Goal: Information Seeking & Learning: Learn about a topic

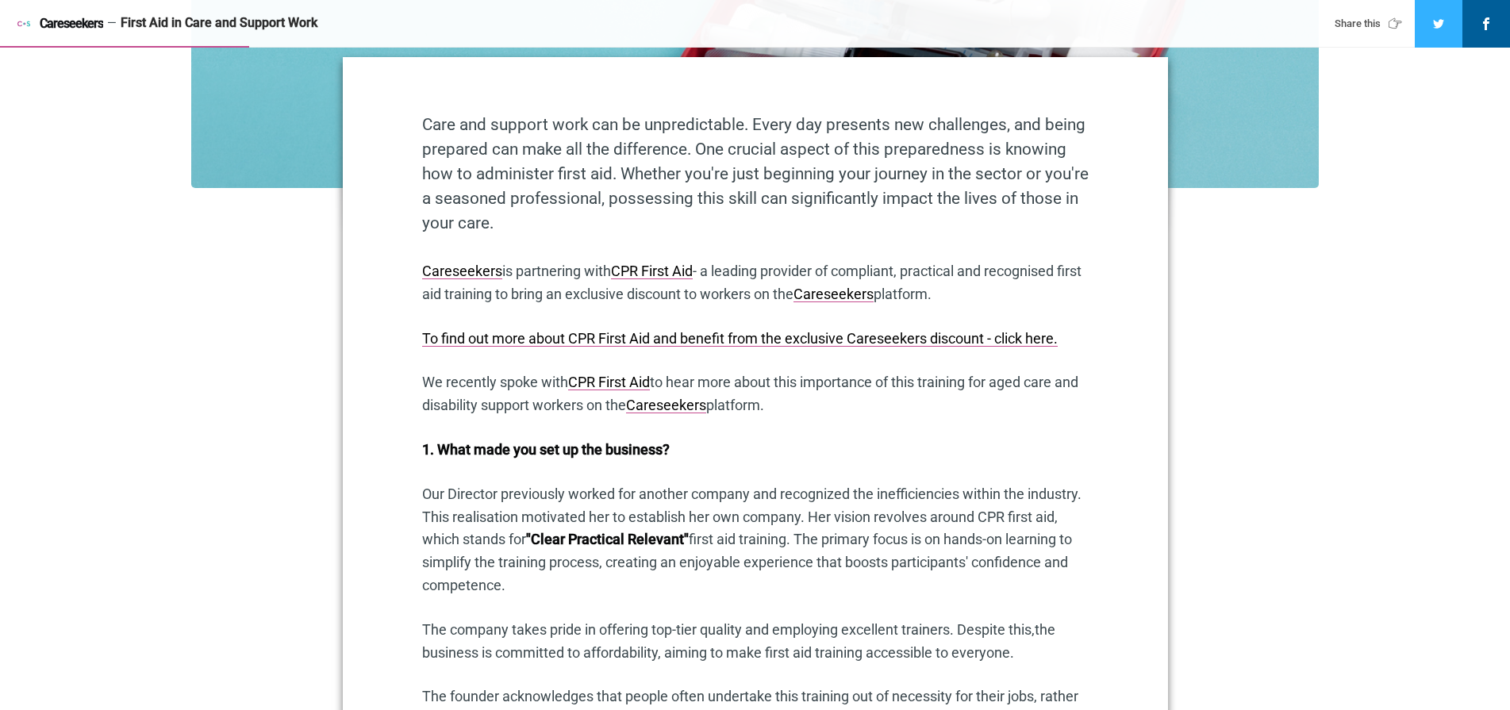
scroll to position [773, 0]
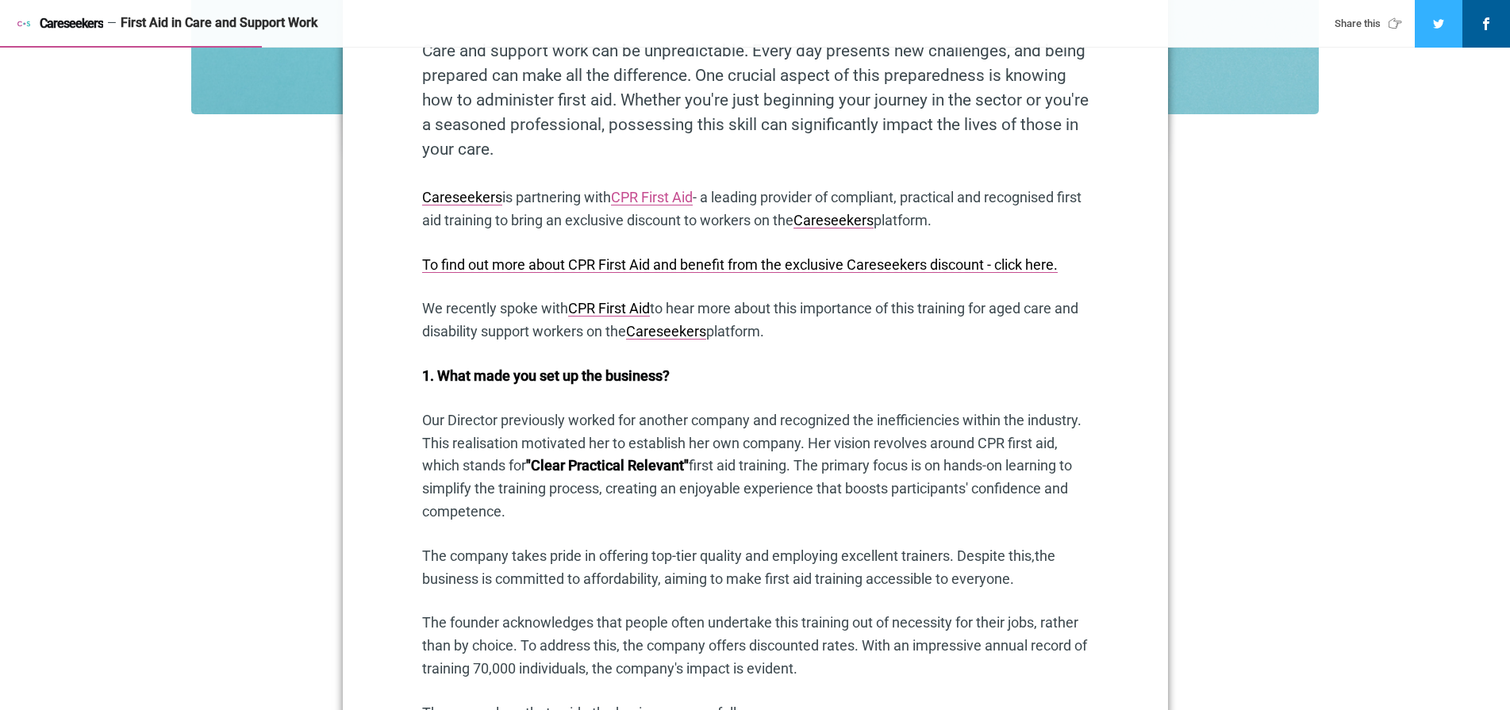
click at [665, 197] on link "CPR First Aid" at bounding box center [652, 197] width 82 height 17
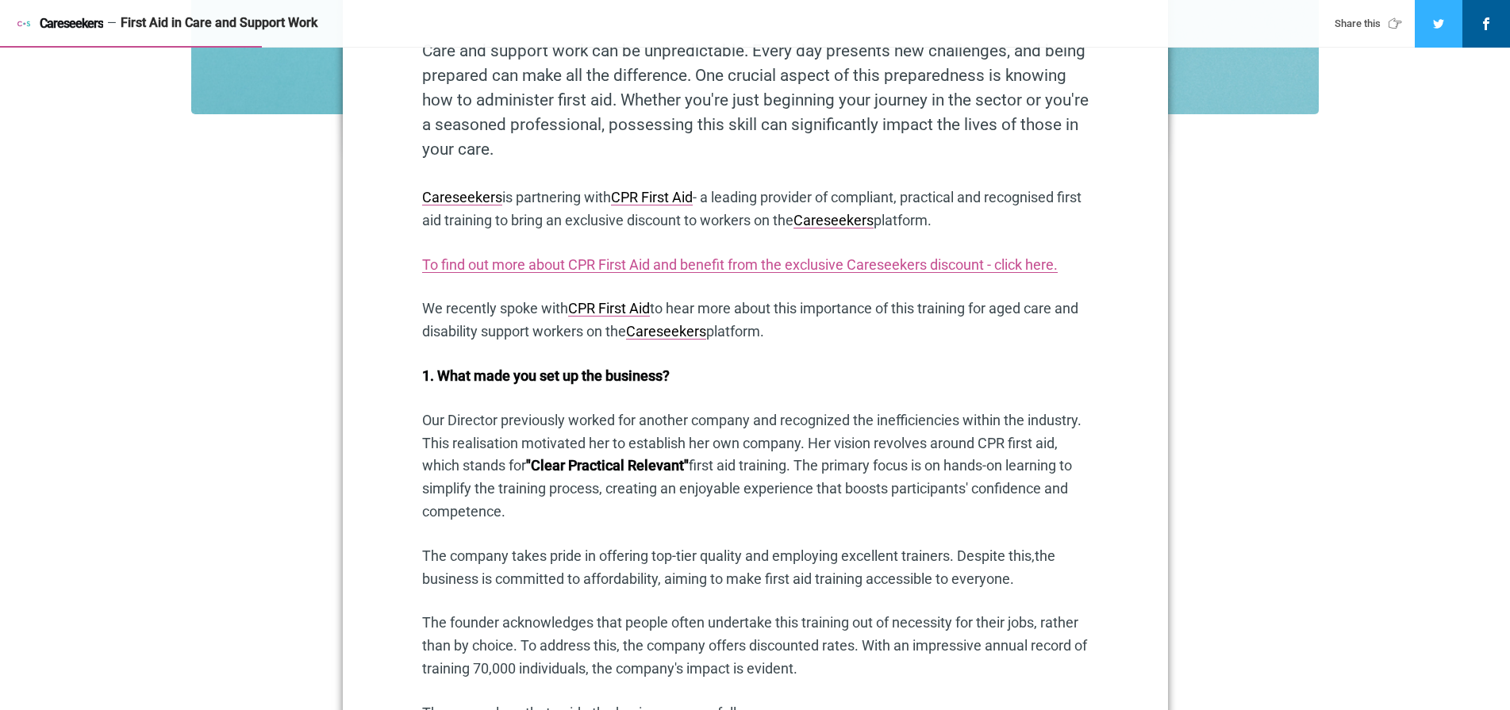
click at [803, 270] on link "To find out more about CPR First Aid and benefit from the exclusive Careseekers…" at bounding box center [740, 264] width 636 height 17
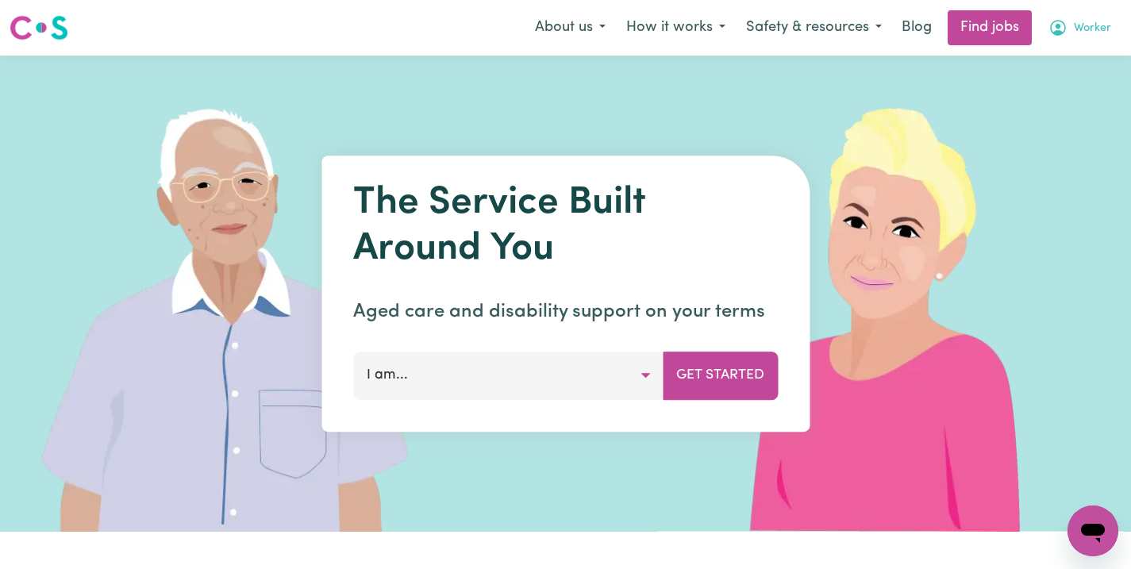
click at [1086, 32] on span "Worker" at bounding box center [1092, 28] width 37 height 17
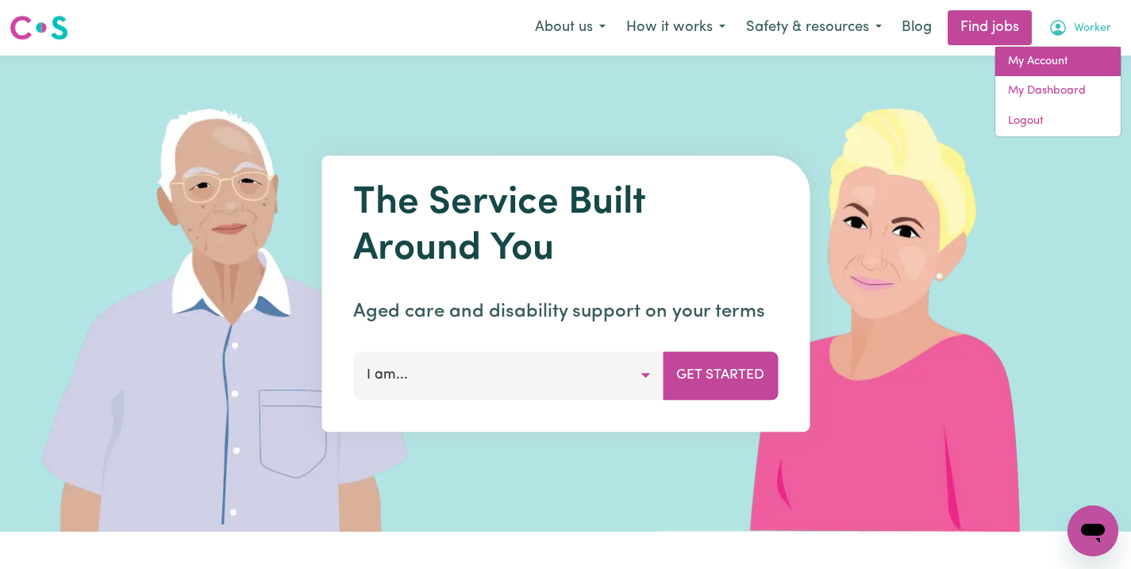
click at [1063, 67] on link "My Account" at bounding box center [1057, 62] width 125 height 30
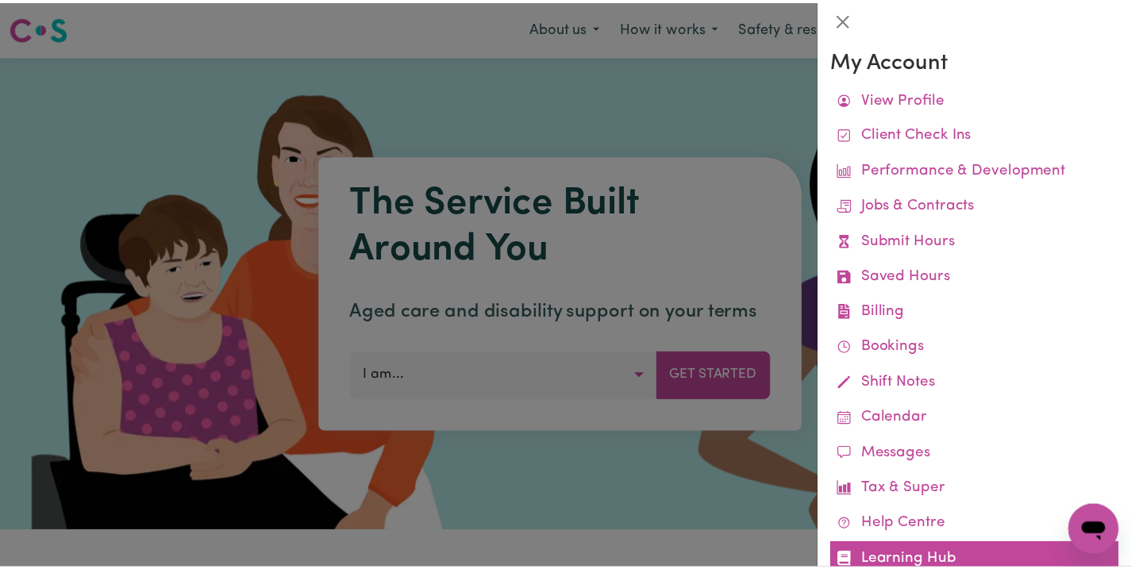
scroll to position [3, 0]
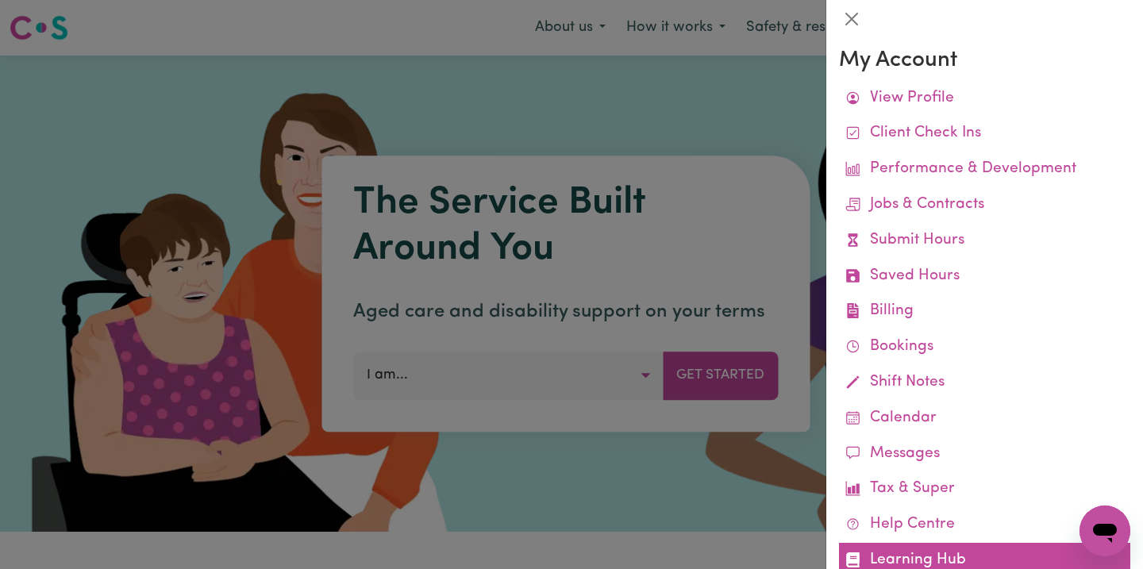
click at [888, 554] on link "Learning Hub" at bounding box center [984, 561] width 291 height 36
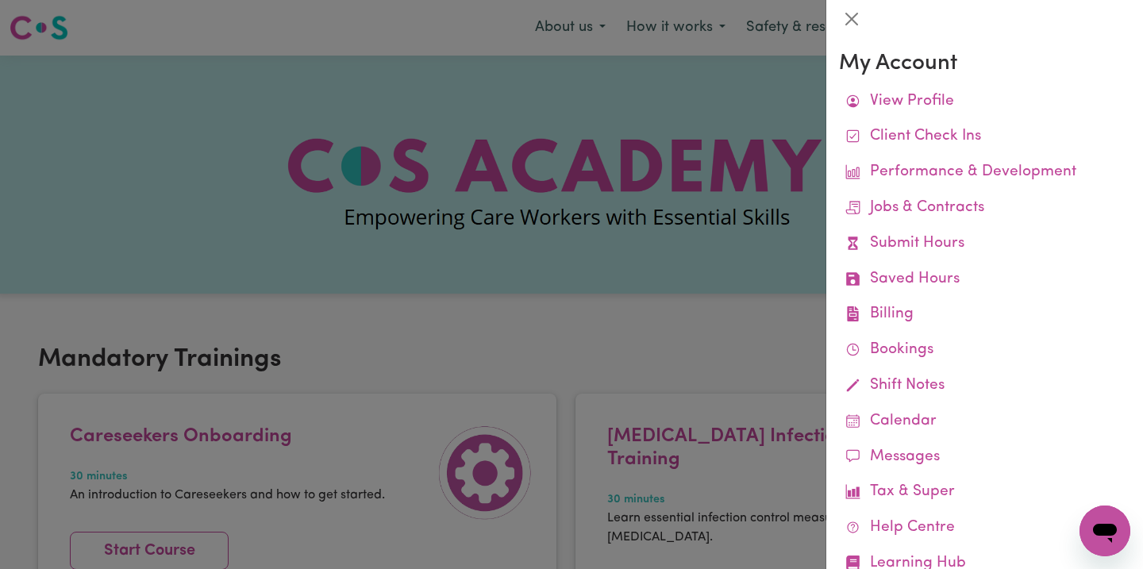
click at [674, 327] on div at bounding box center [571, 284] width 1143 height 569
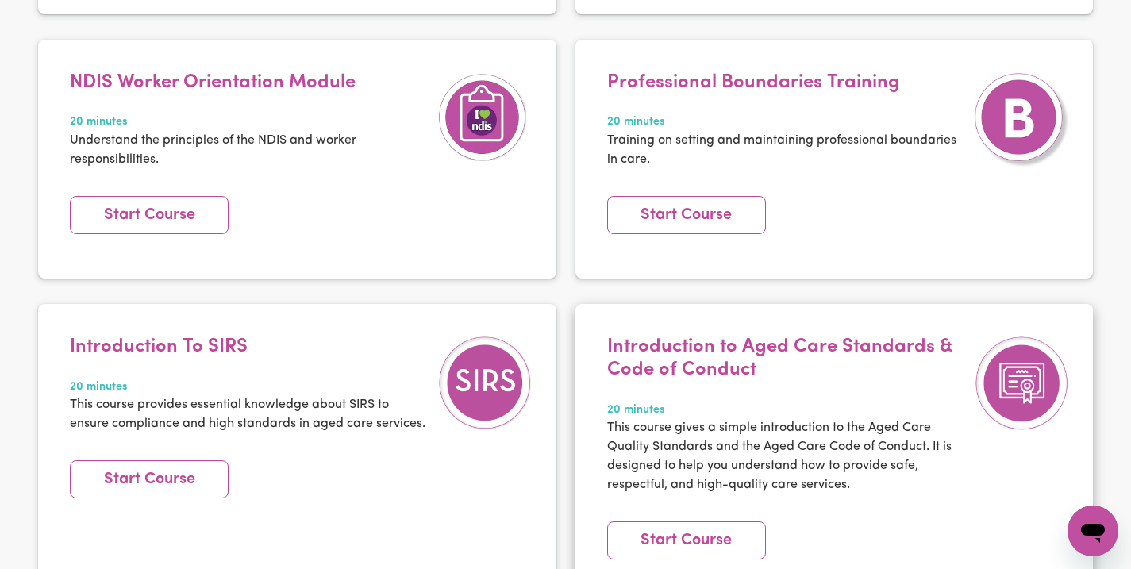
scroll to position [644, 0]
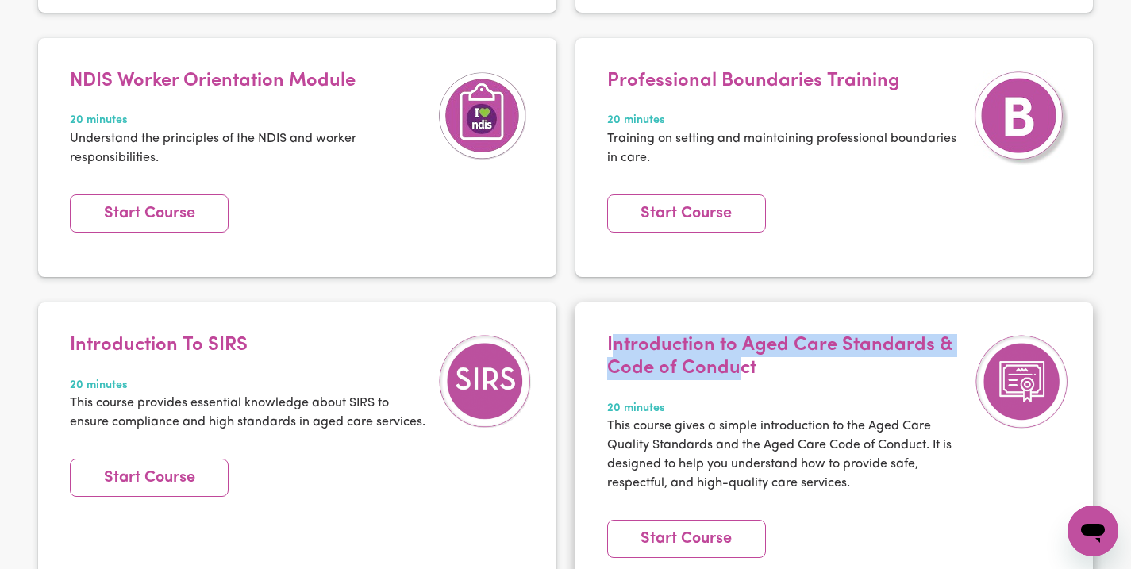
drag, startPoint x: 610, startPoint y: 300, endPoint x: 740, endPoint y: 332, distance: 133.2
click at [740, 334] on h4 "Introduction to Aged Care Standards & Code of Conduct" at bounding box center [787, 357] width 360 height 46
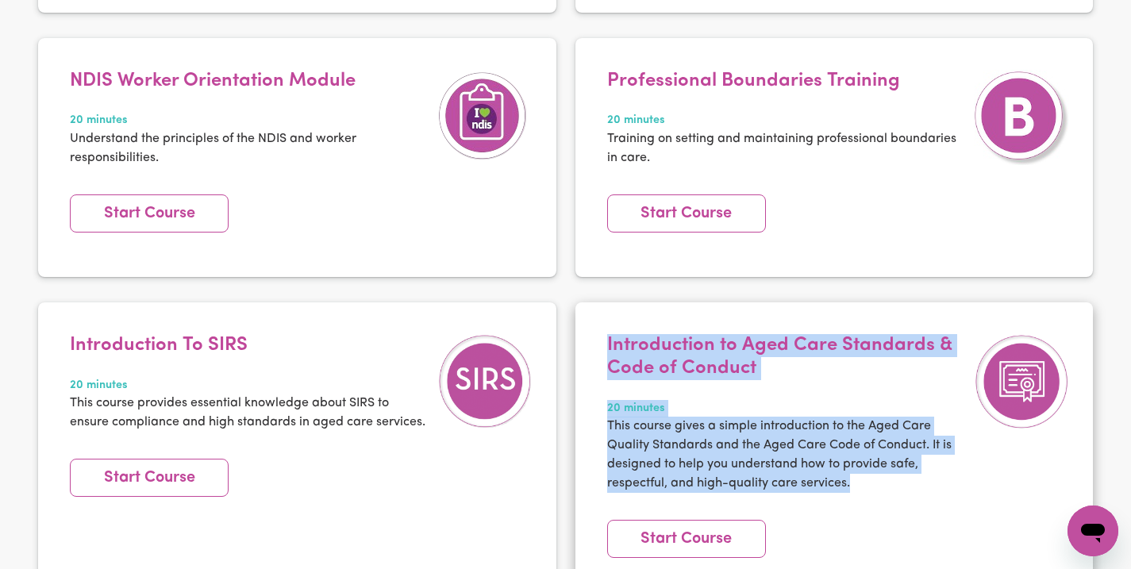
drag, startPoint x: 602, startPoint y: 298, endPoint x: 850, endPoint y: 447, distance: 289.4
click at [850, 447] on div "Introduction to Aged Care Standards & Code of Conduct 20 minutes This course gi…" at bounding box center [786, 423] width 375 height 178
copy div "Introduction to Aged Care Standards & Code of Conduct 20 minutes This course gi…"
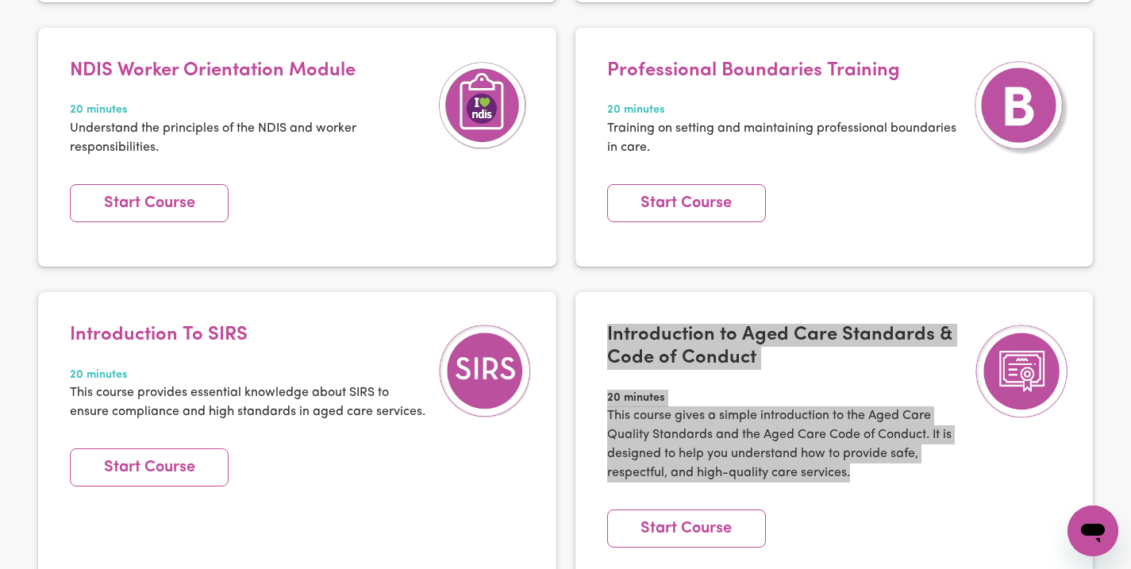
scroll to position [656, 0]
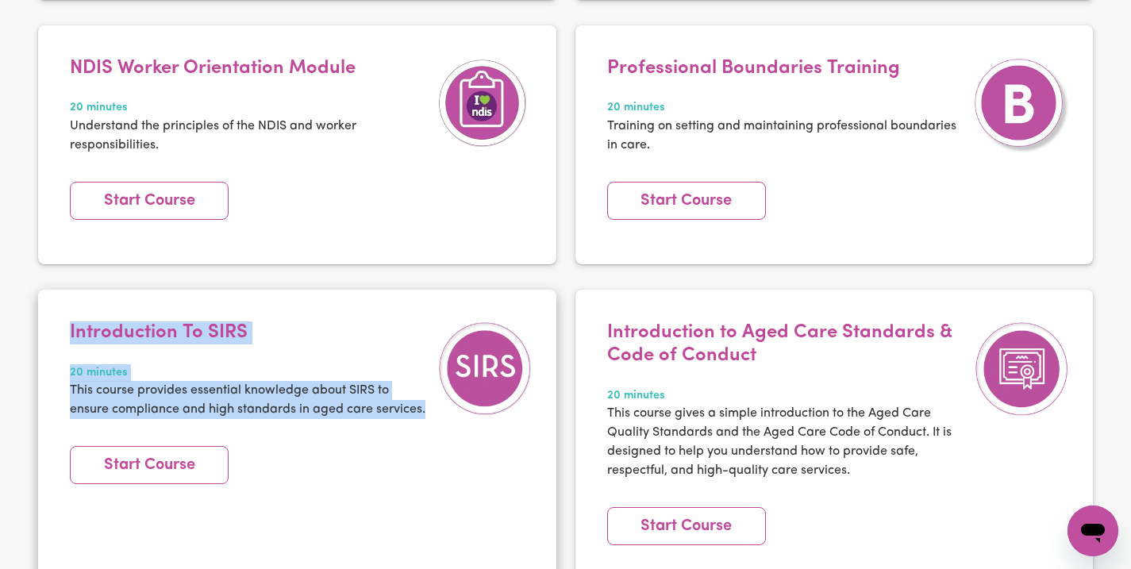
drag, startPoint x: 70, startPoint y: 286, endPoint x: 513, endPoint y: 369, distance: 450.5
click at [433, 384] on div "Introduction To SIRS 20 minutes This course provides essential knowledge about …" at bounding box center [249, 379] width 375 height 117
copy div "Introduction To SIRS 20 minutes This course provides essential knowledge about …"
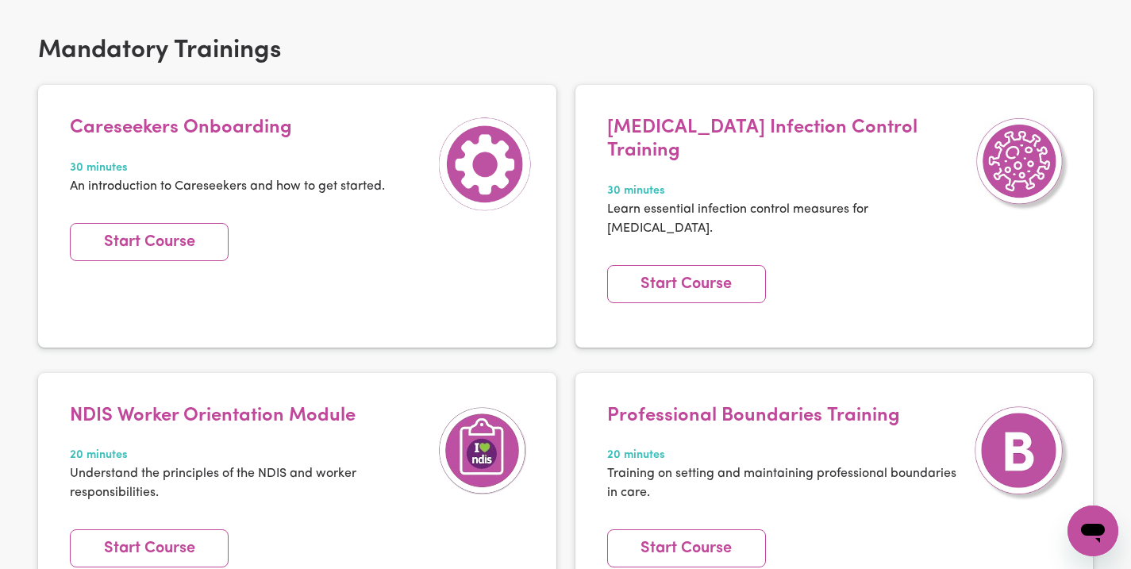
scroll to position [213, 0]
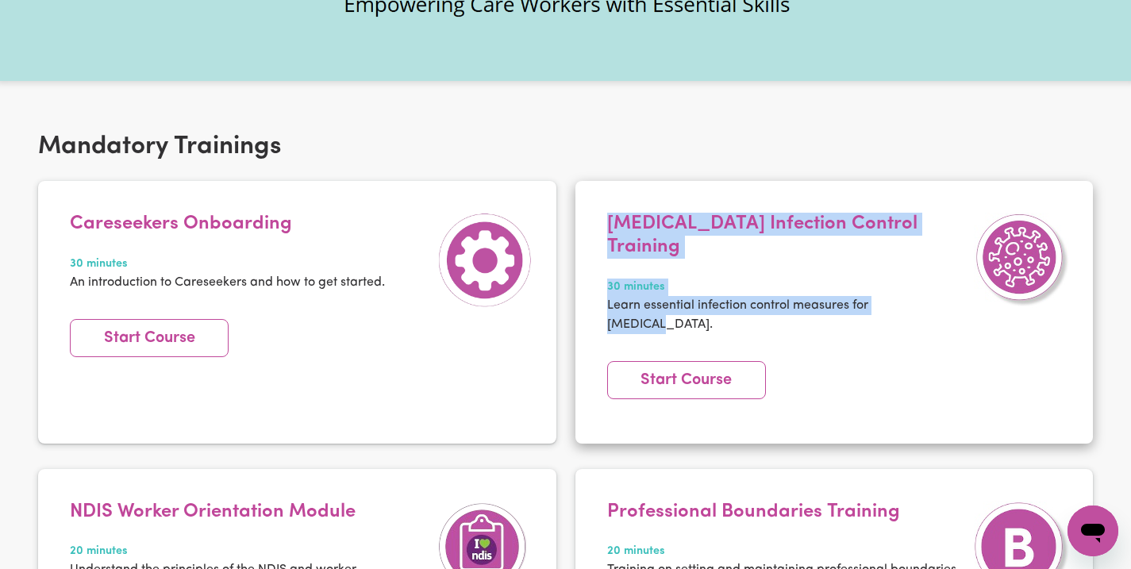
drag, startPoint x: 929, startPoint y: 286, endPoint x: 600, endPoint y: 213, distance: 336.6
click at [600, 213] on div "[MEDICAL_DATA] Infection Control Training 30 minutes Learn essential infection …" at bounding box center [786, 283] width 375 height 140
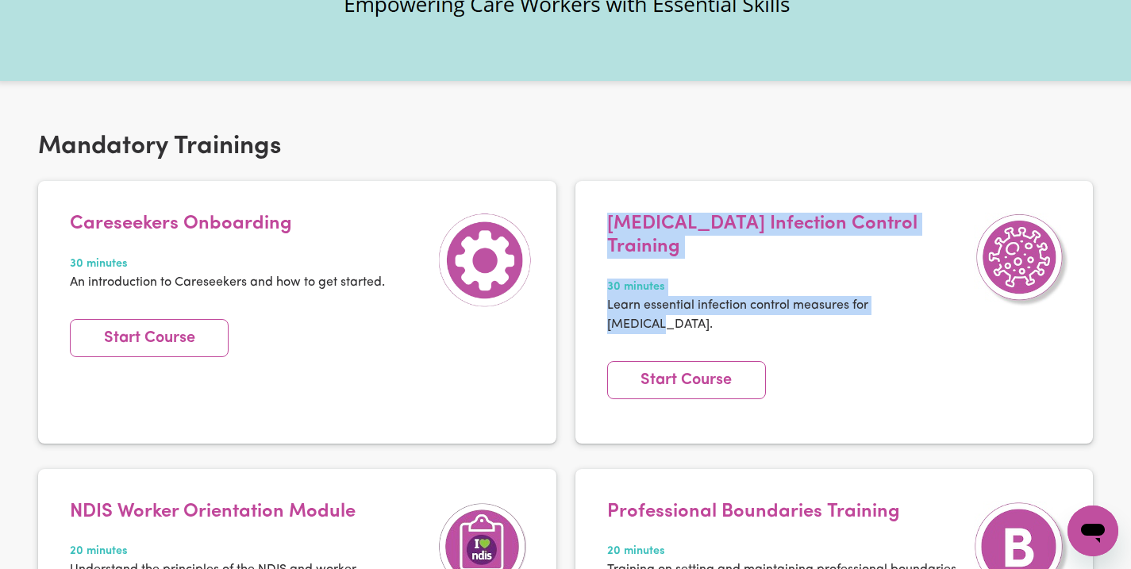
copy div "[MEDICAL_DATA] Infection Control Training 30 minutes Learn essential infection …"
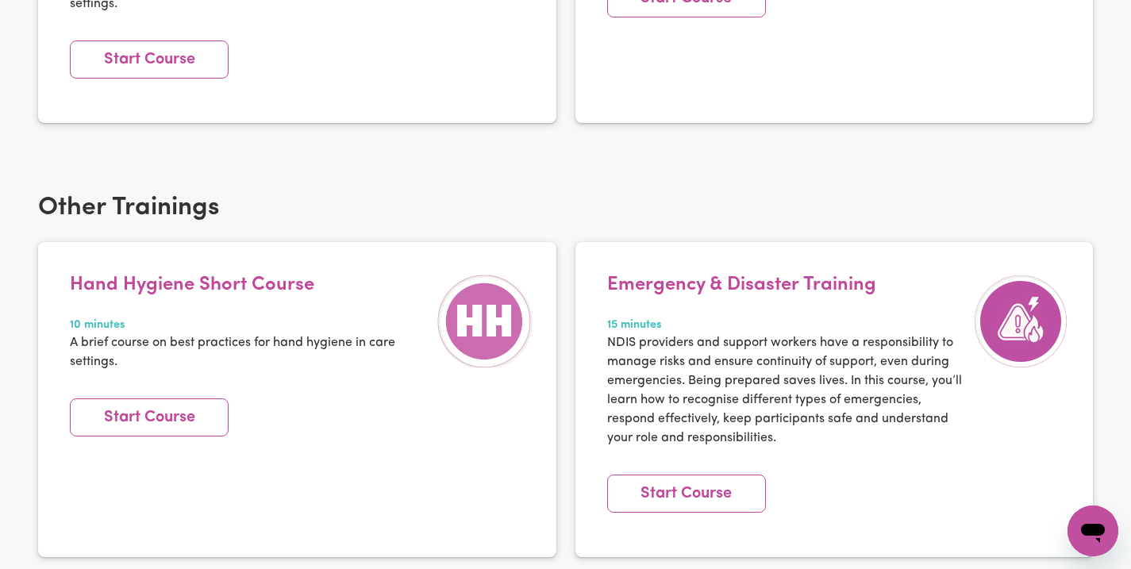
scroll to position [2149, 0]
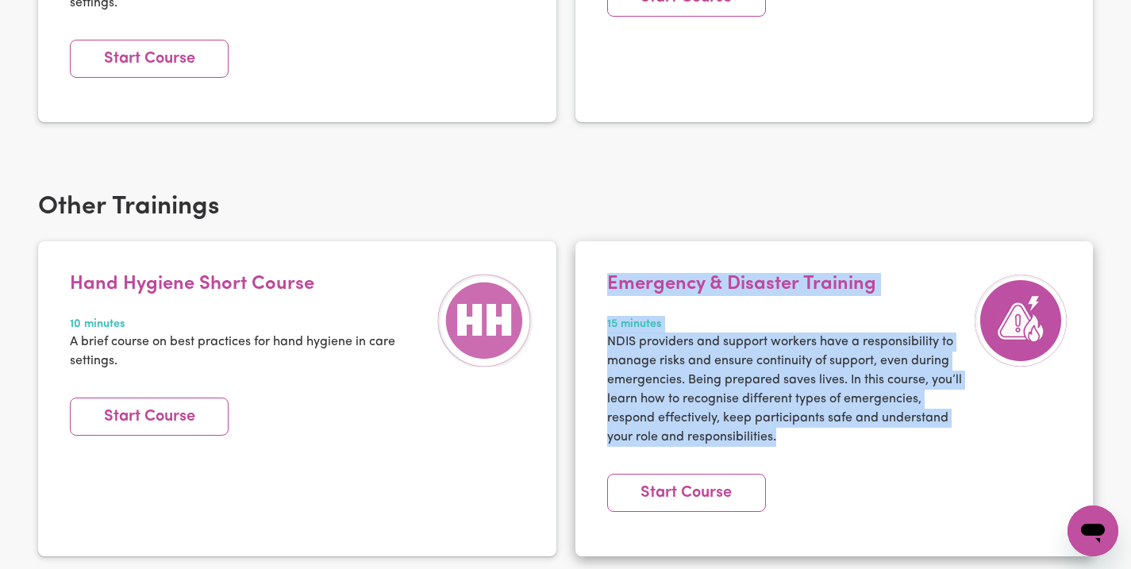
drag, startPoint x: 606, startPoint y: 223, endPoint x: 839, endPoint y: 377, distance: 279.5
click at [839, 377] on div "Emergency & Disaster Training 15 minutes NDIS providers and support workers hav…" at bounding box center [786, 369] width 375 height 193
copy div "Emergency & Disaster Training 15 minutes NDIS providers and support workers hav…"
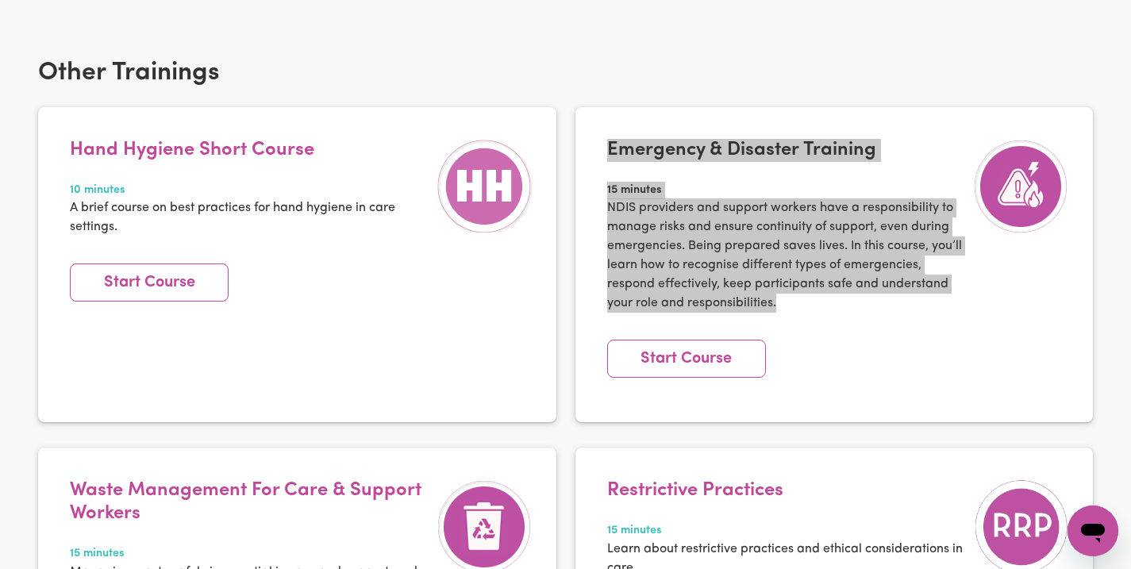
scroll to position [2282, 0]
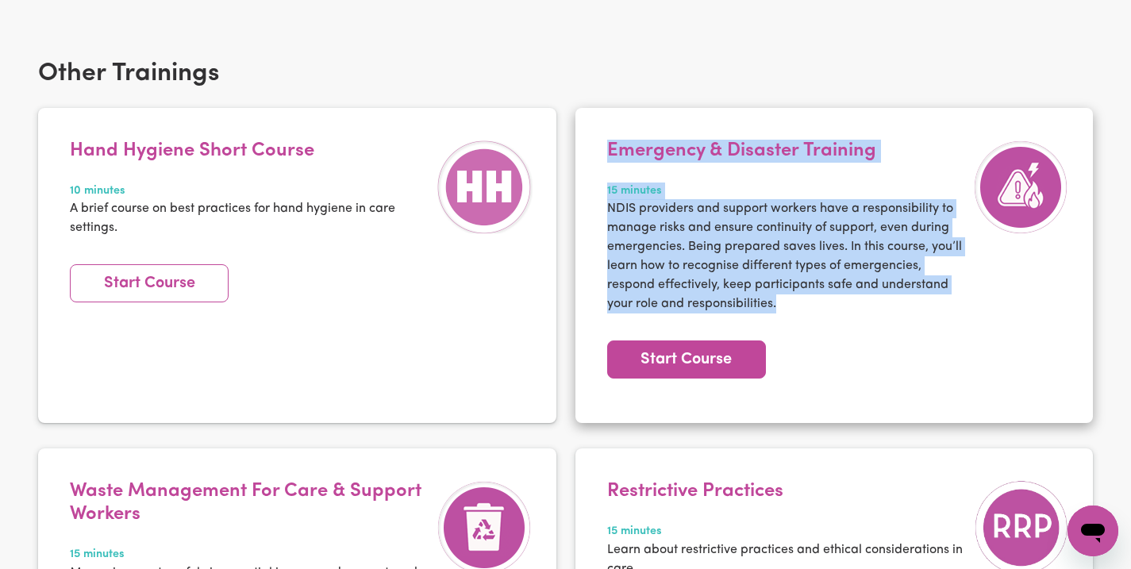
click at [711, 340] on link "Start Course" at bounding box center [686, 359] width 159 height 38
